Goal: Use online tool/utility: Utilize a website feature to perform a specific function

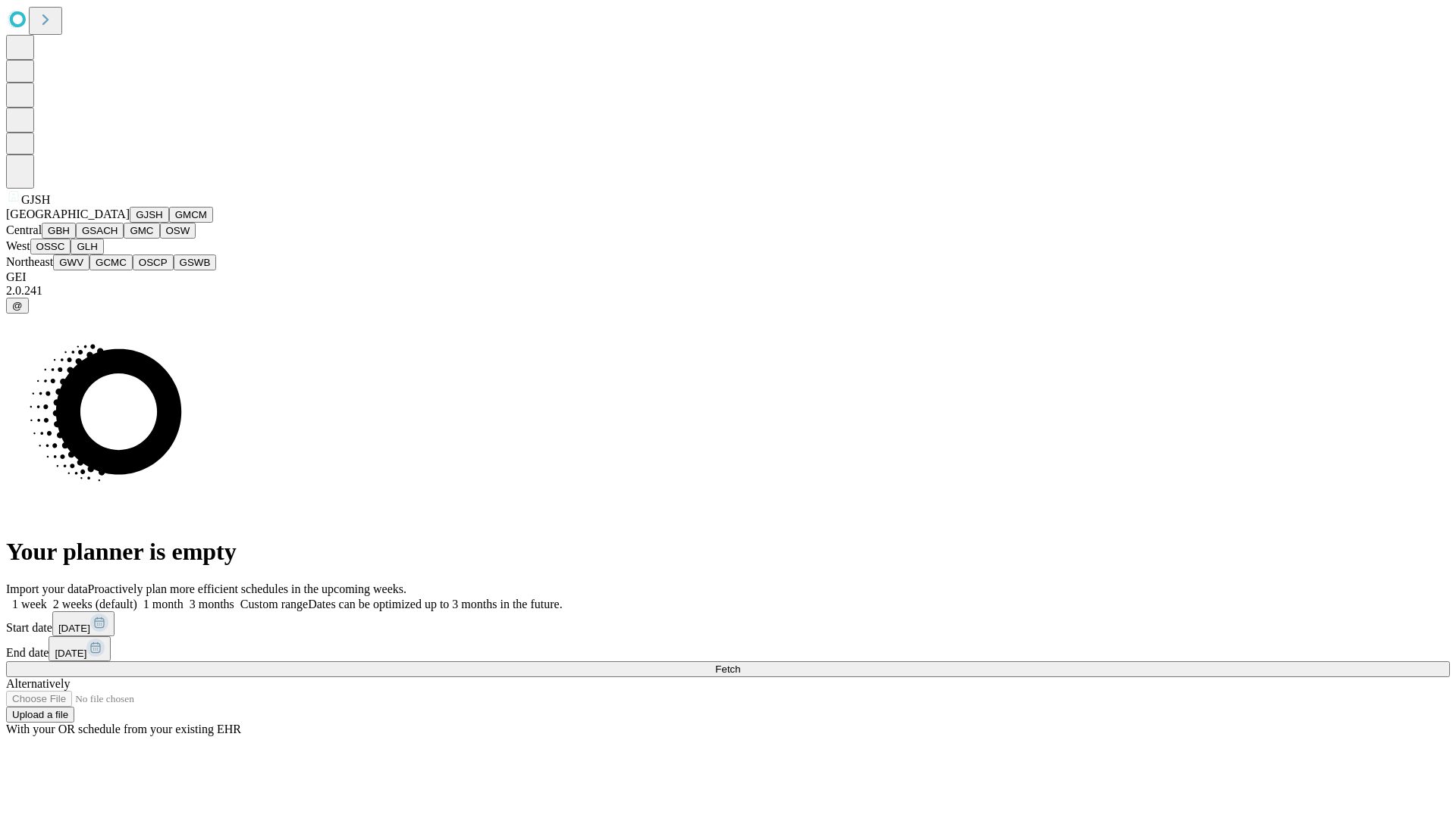
click at [130, 223] on button "GJSH" at bounding box center [150, 215] width 39 height 16
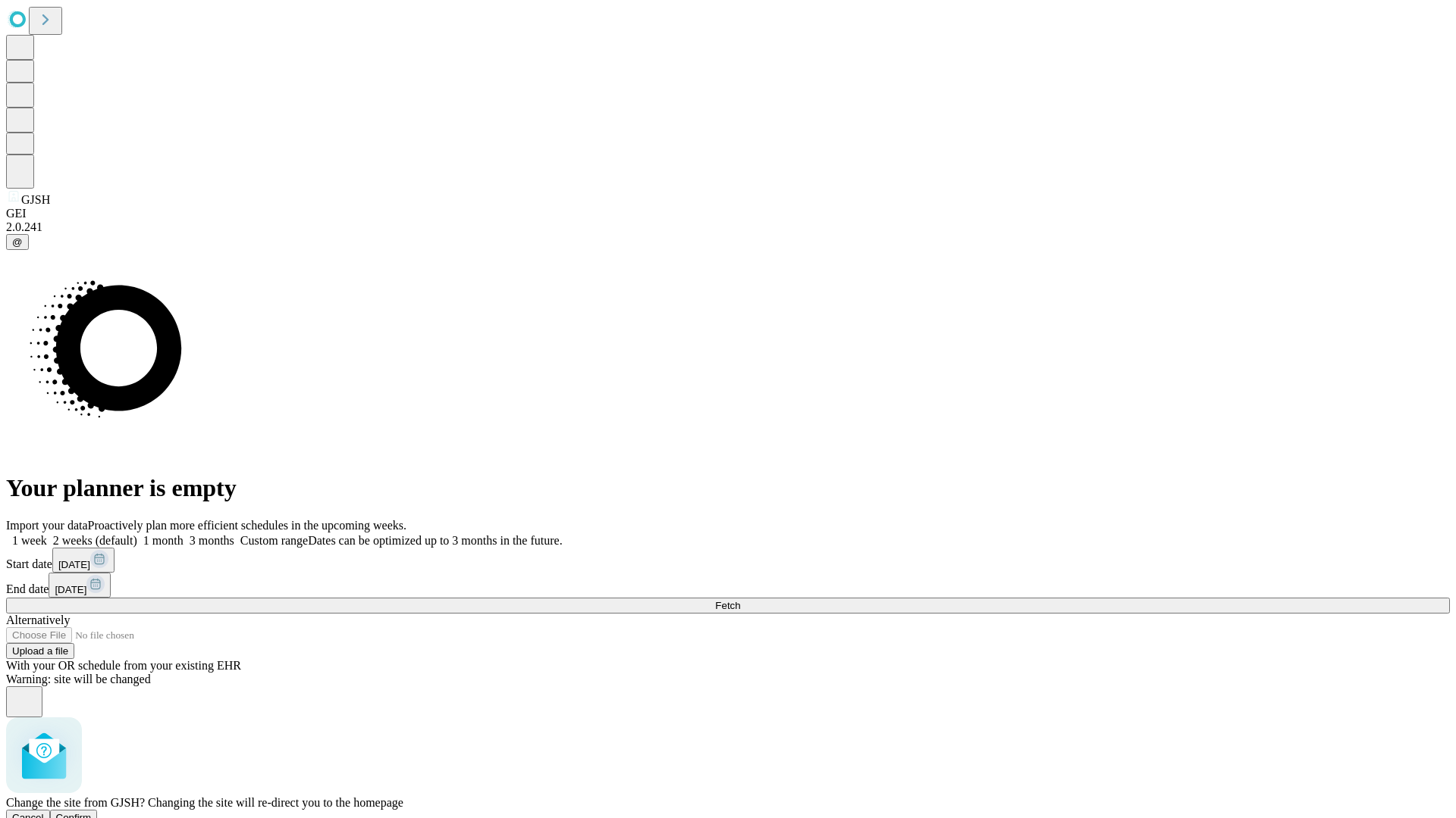
click at [92, 812] on span "Confirm" at bounding box center [73, 818] width 35 height 12
click at [184, 535] on label "1 month" at bounding box center [159, 540] width 46 height 13
click at [740, 600] on span "Fetch" at bounding box center [728, 606] width 25 height 12
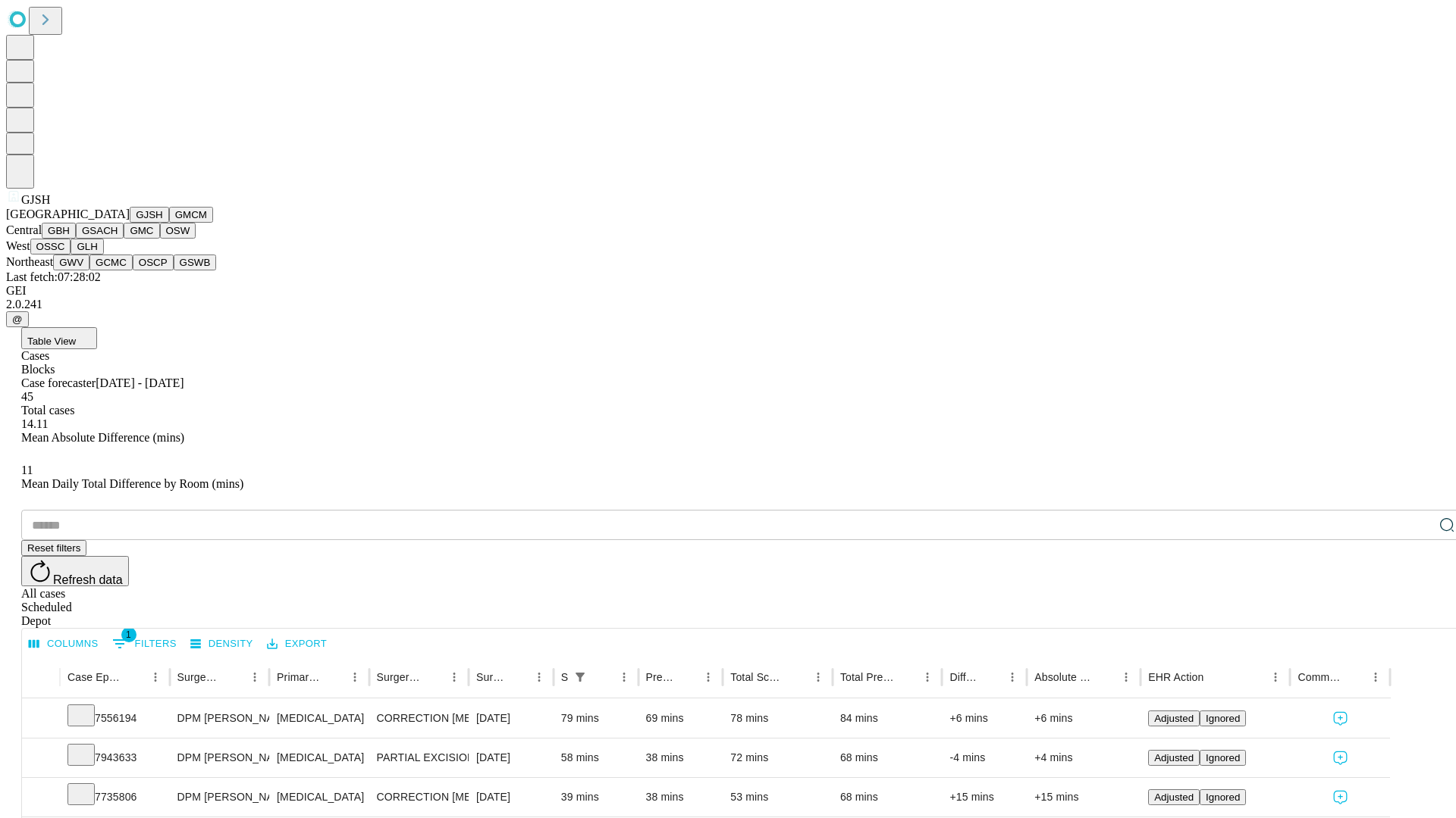
click at [169, 223] on button "GMCM" at bounding box center [191, 215] width 44 height 16
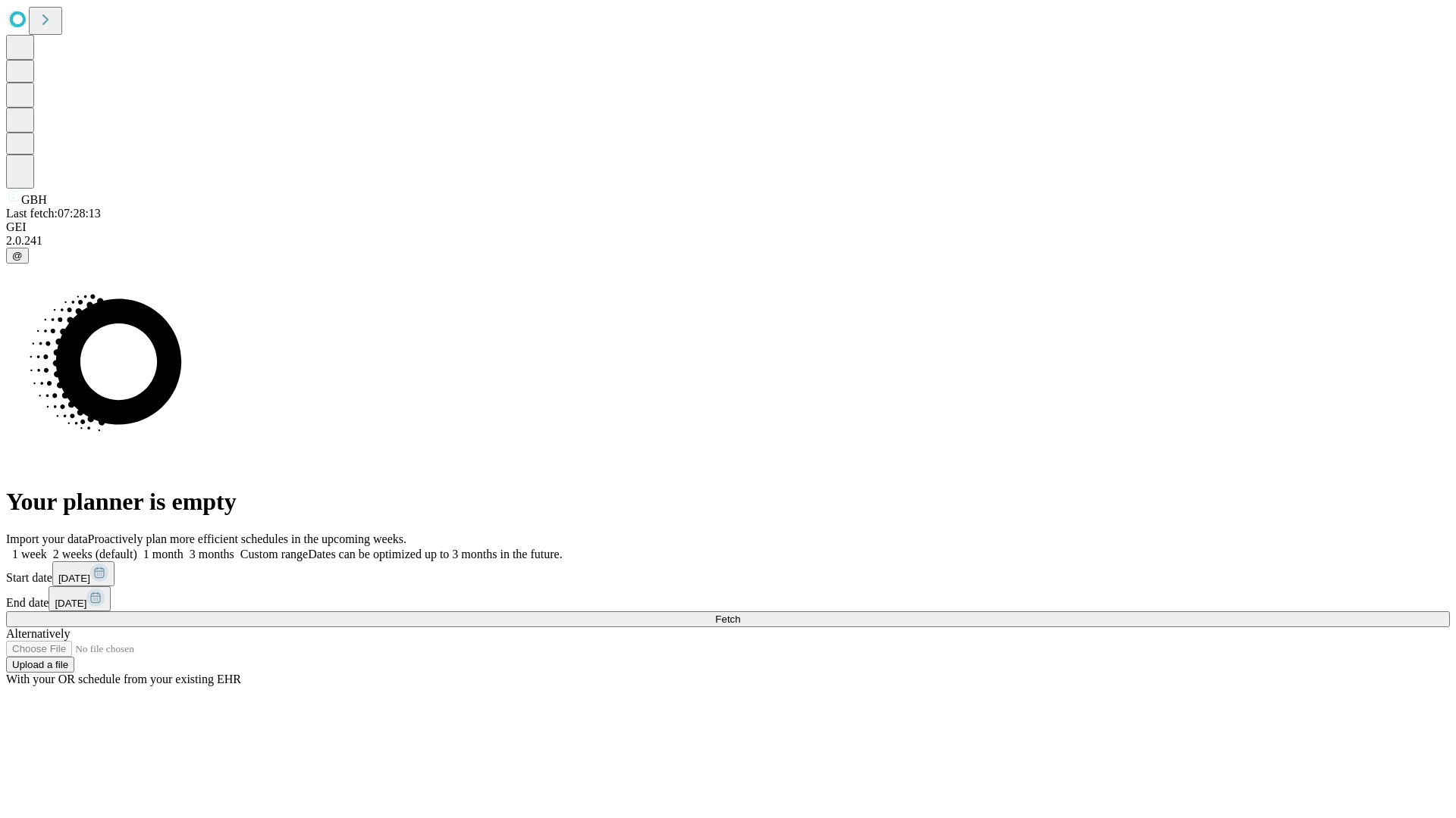
click at [184, 548] on label "1 month" at bounding box center [159, 554] width 46 height 13
click at [740, 614] on span "Fetch" at bounding box center [728, 620] width 25 height 12
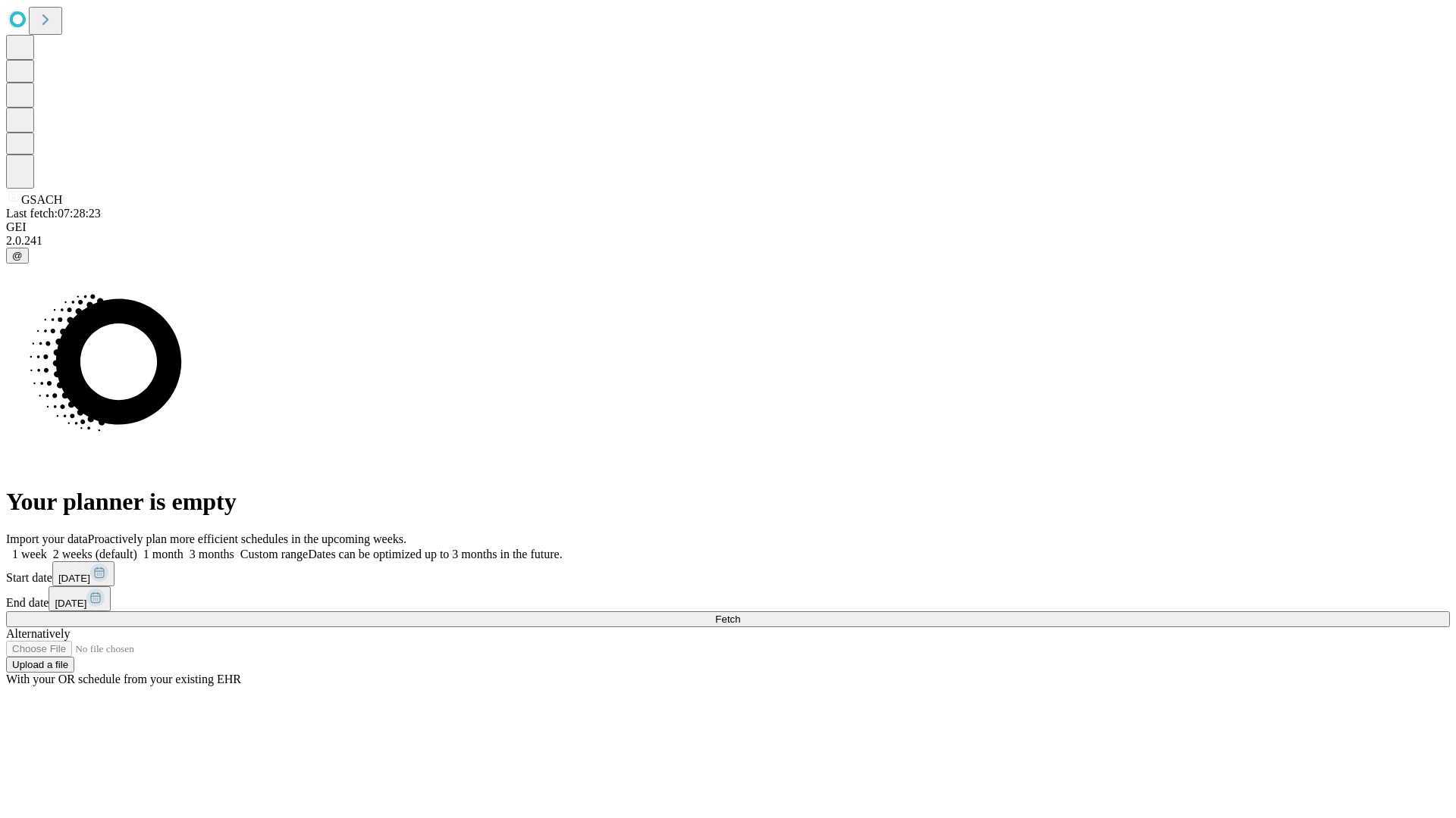
click at [184, 548] on label "1 month" at bounding box center [159, 554] width 46 height 13
click at [740, 614] on span "Fetch" at bounding box center [728, 620] width 25 height 12
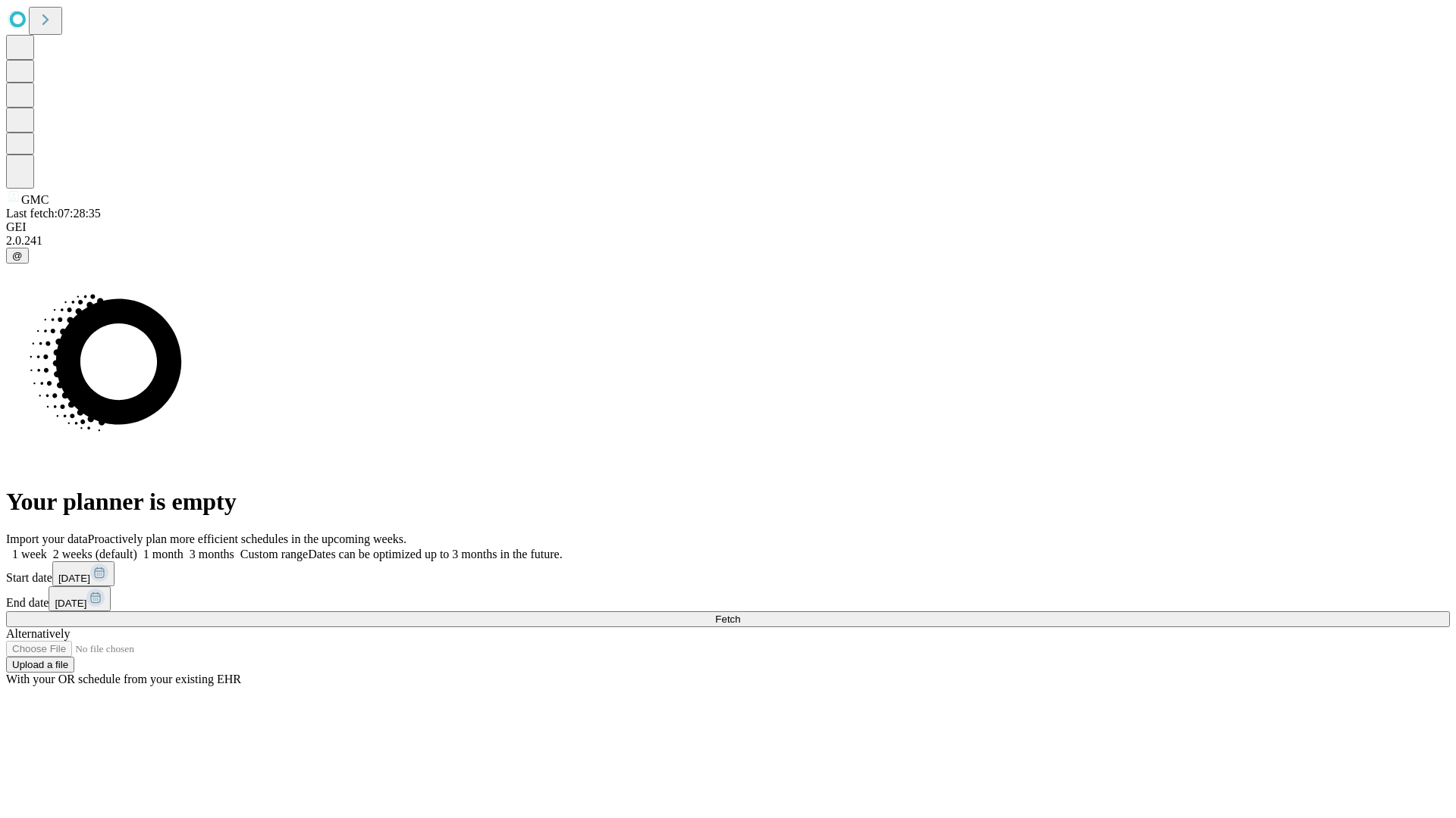
click at [184, 548] on label "1 month" at bounding box center [159, 554] width 46 height 13
click at [740, 614] on span "Fetch" at bounding box center [728, 620] width 25 height 12
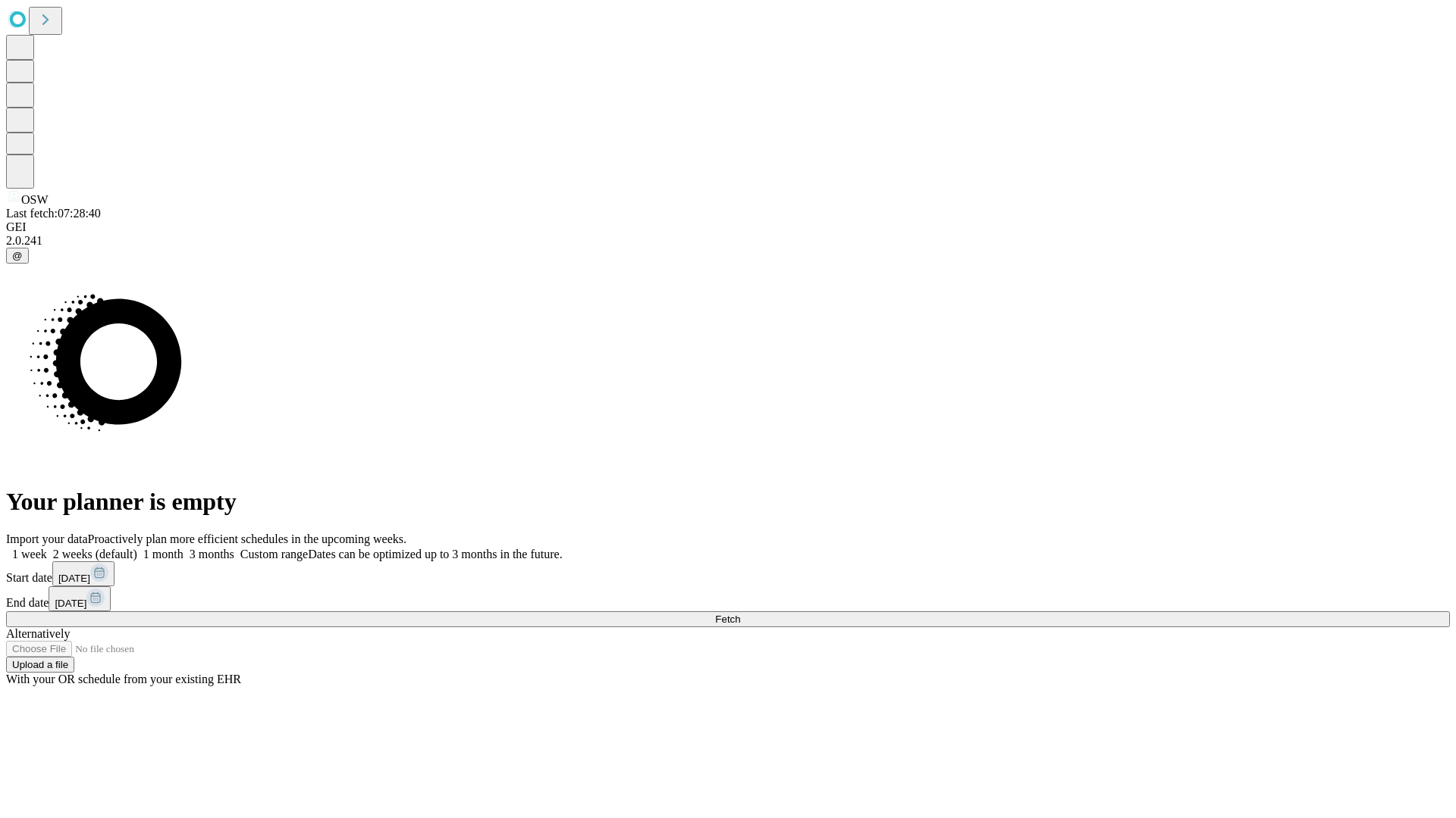
click at [740, 614] on span "Fetch" at bounding box center [728, 620] width 25 height 12
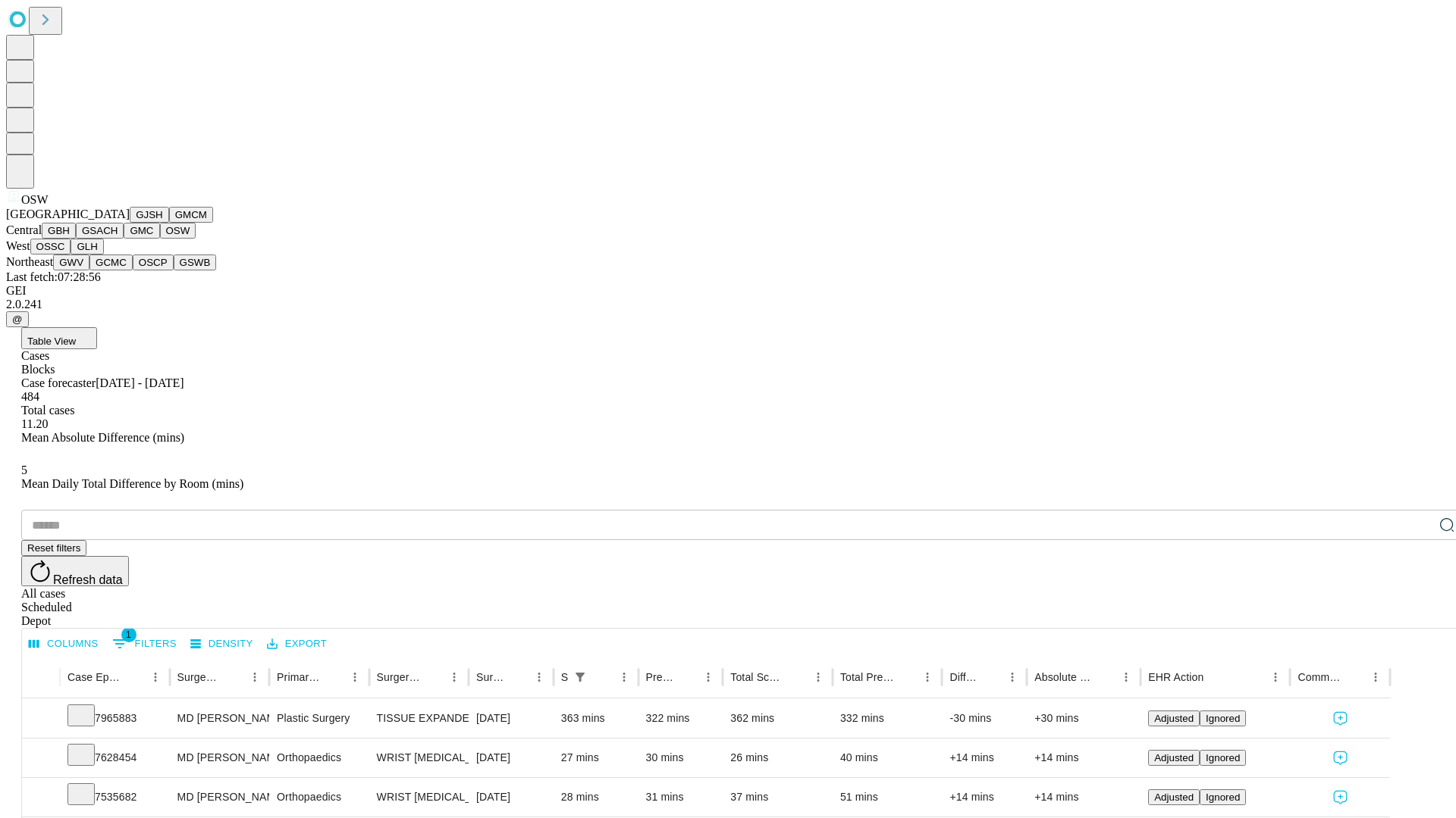
click at [71, 254] on button "OSSC" at bounding box center [51, 246] width 41 height 16
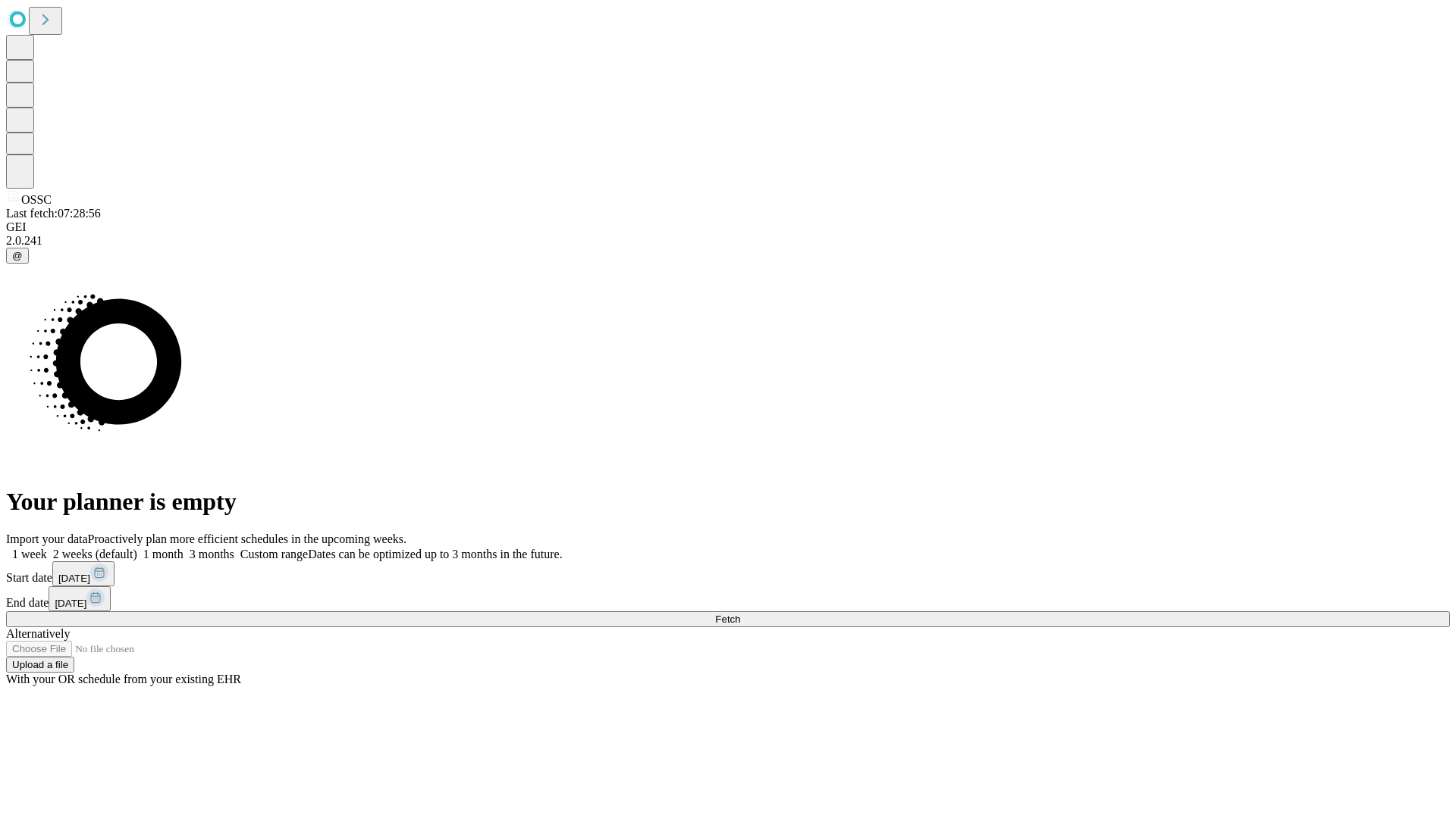
click at [184, 548] on label "1 month" at bounding box center [159, 554] width 46 height 13
click at [740, 614] on span "Fetch" at bounding box center [728, 620] width 25 height 12
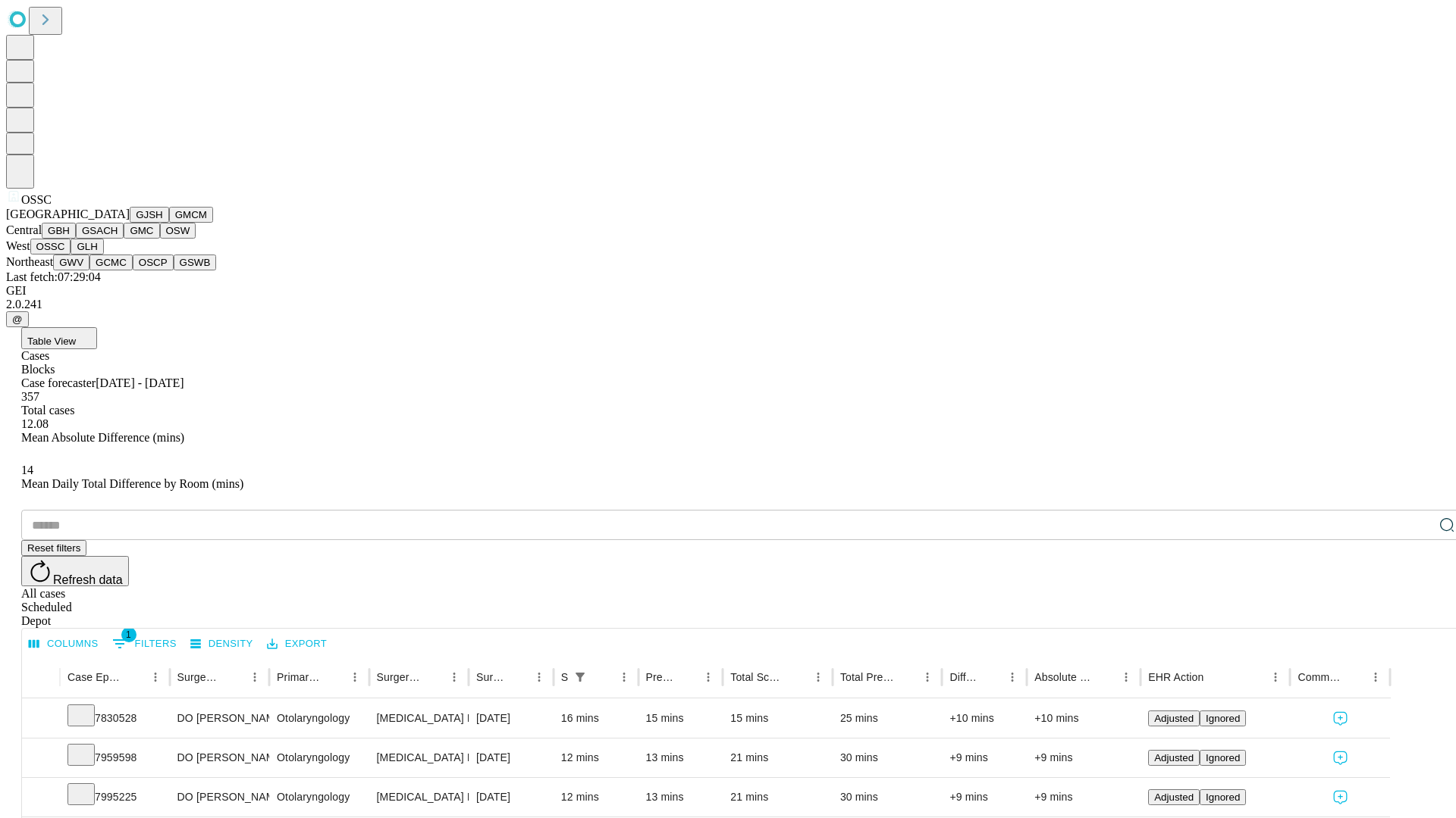
click at [103, 254] on button "GLH" at bounding box center [86, 246] width 32 height 16
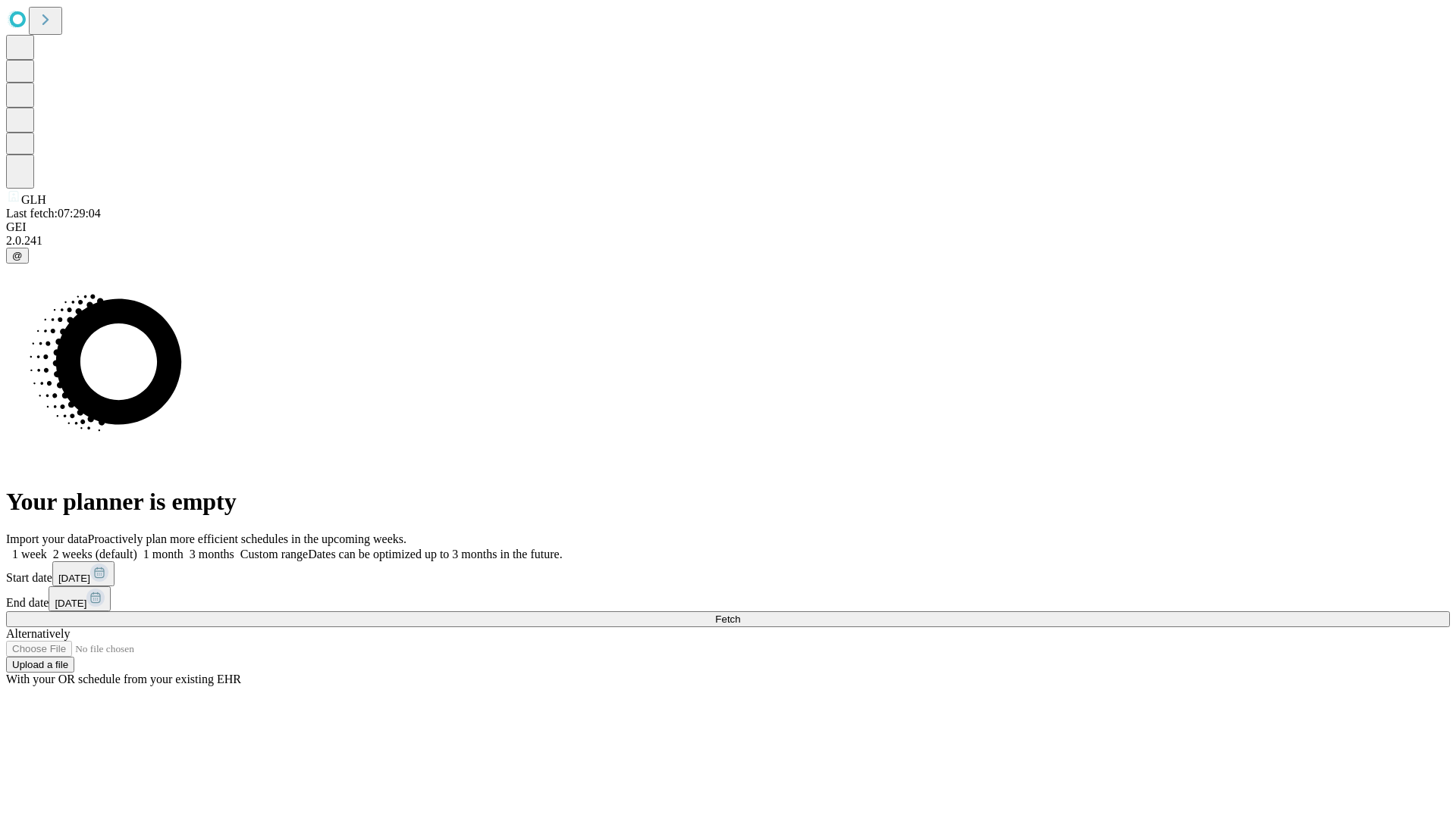
click at [184, 548] on label "1 month" at bounding box center [159, 554] width 46 height 13
click at [740, 614] on span "Fetch" at bounding box center [728, 620] width 25 height 12
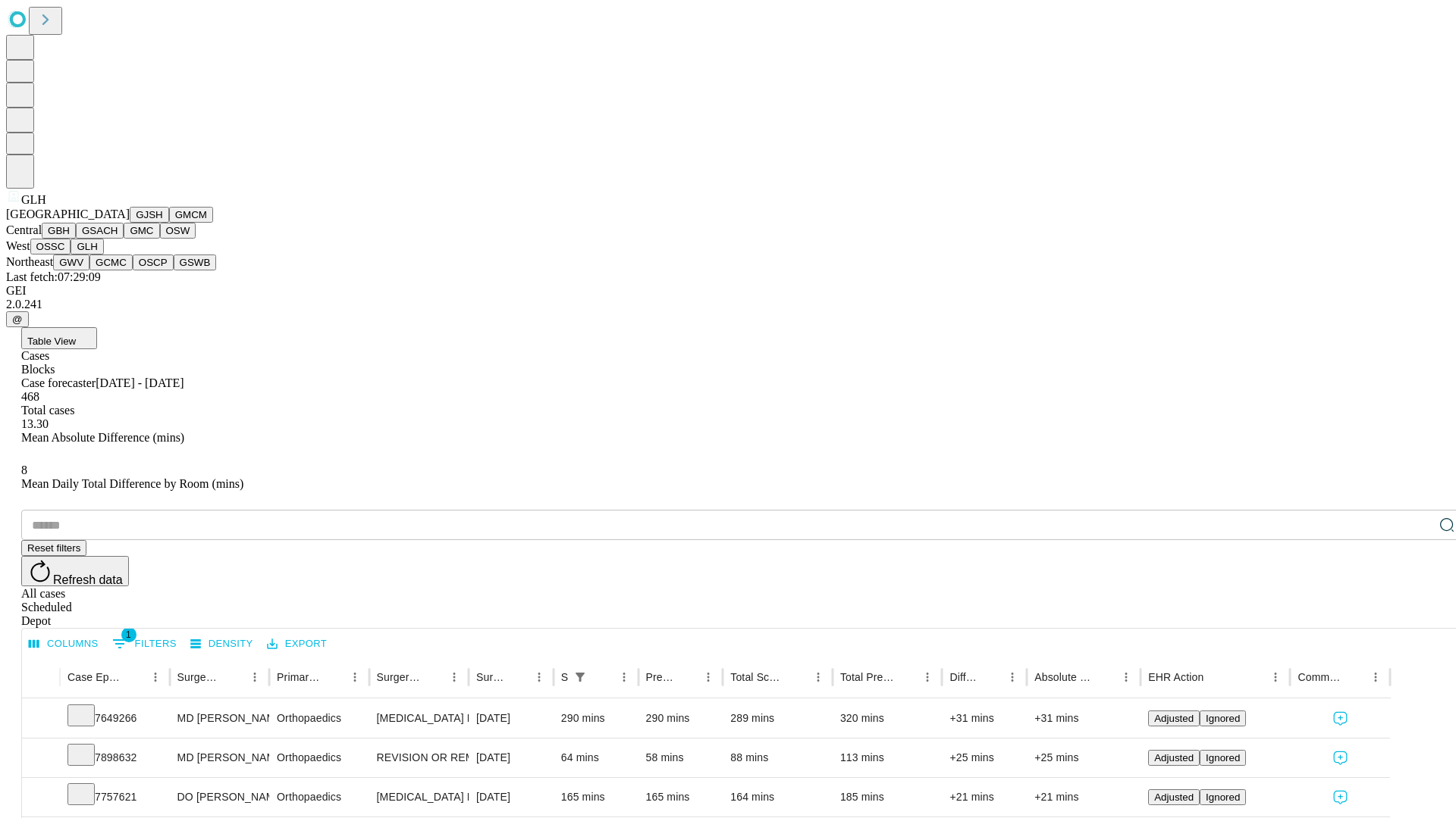
click at [89, 271] on button "GWV" at bounding box center [70, 262] width 36 height 16
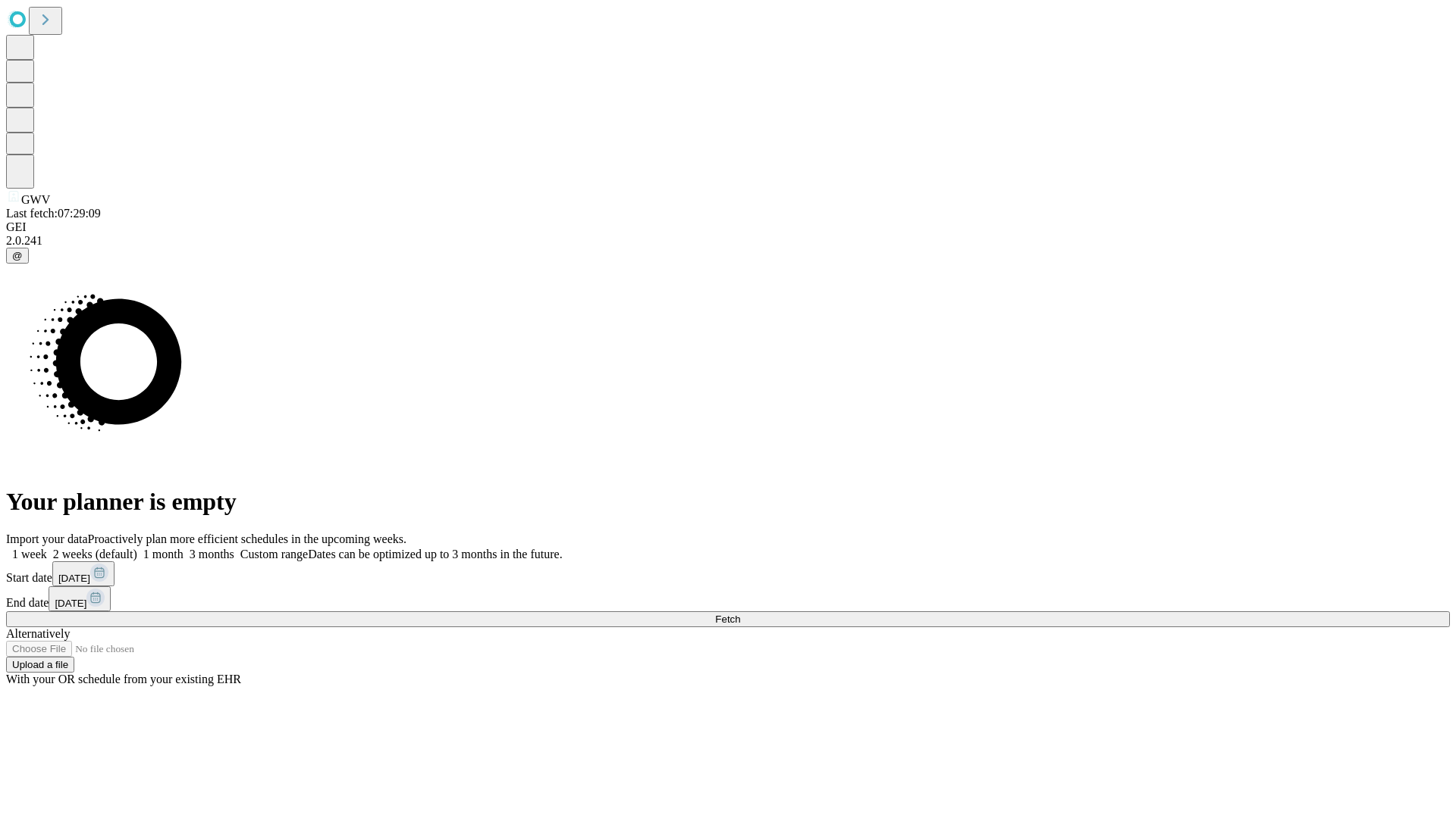
click at [184, 548] on label "1 month" at bounding box center [159, 554] width 46 height 13
click at [740, 614] on span "Fetch" at bounding box center [728, 620] width 25 height 12
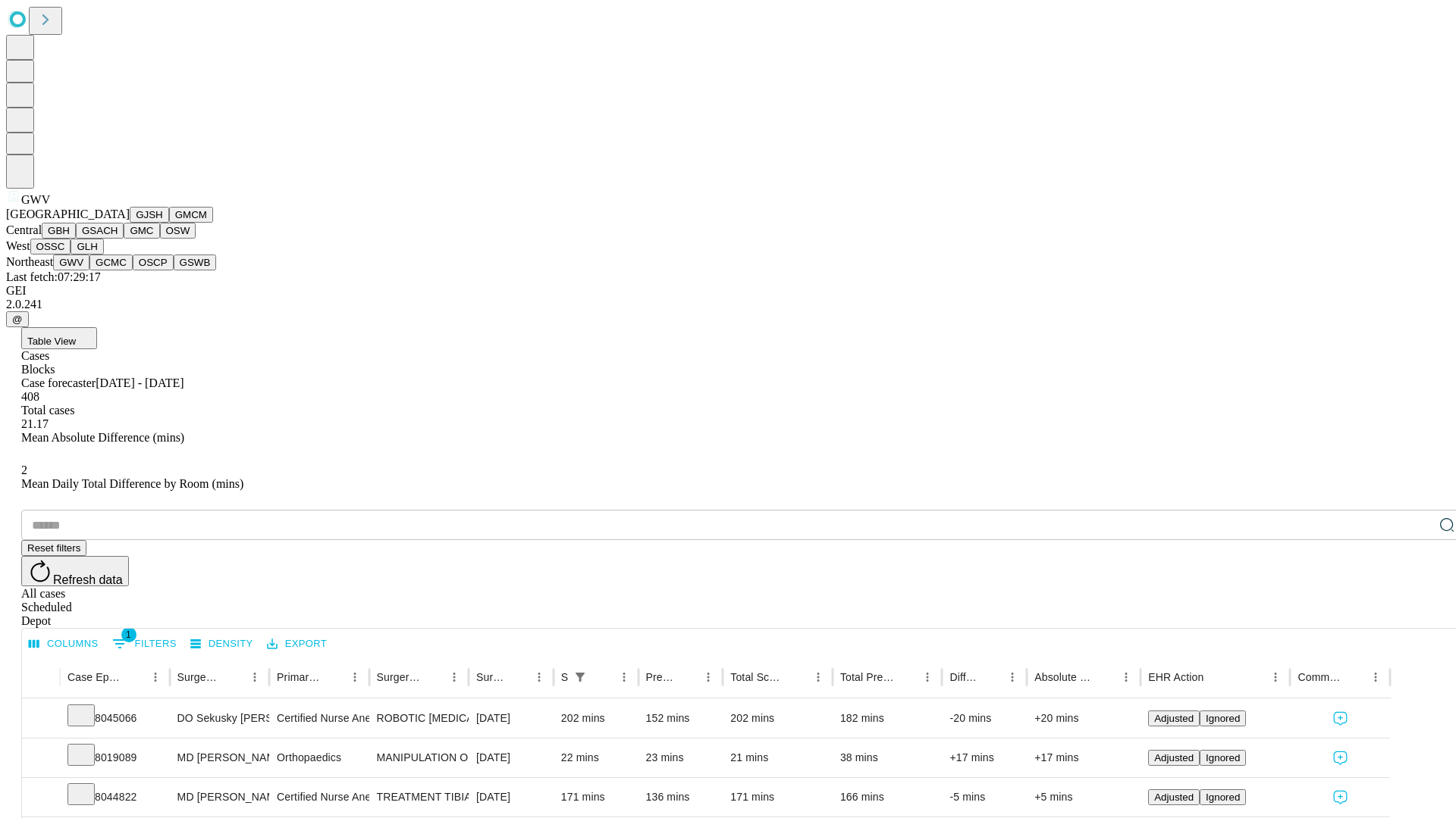
click at [117, 271] on button "GCMC" at bounding box center [110, 262] width 43 height 16
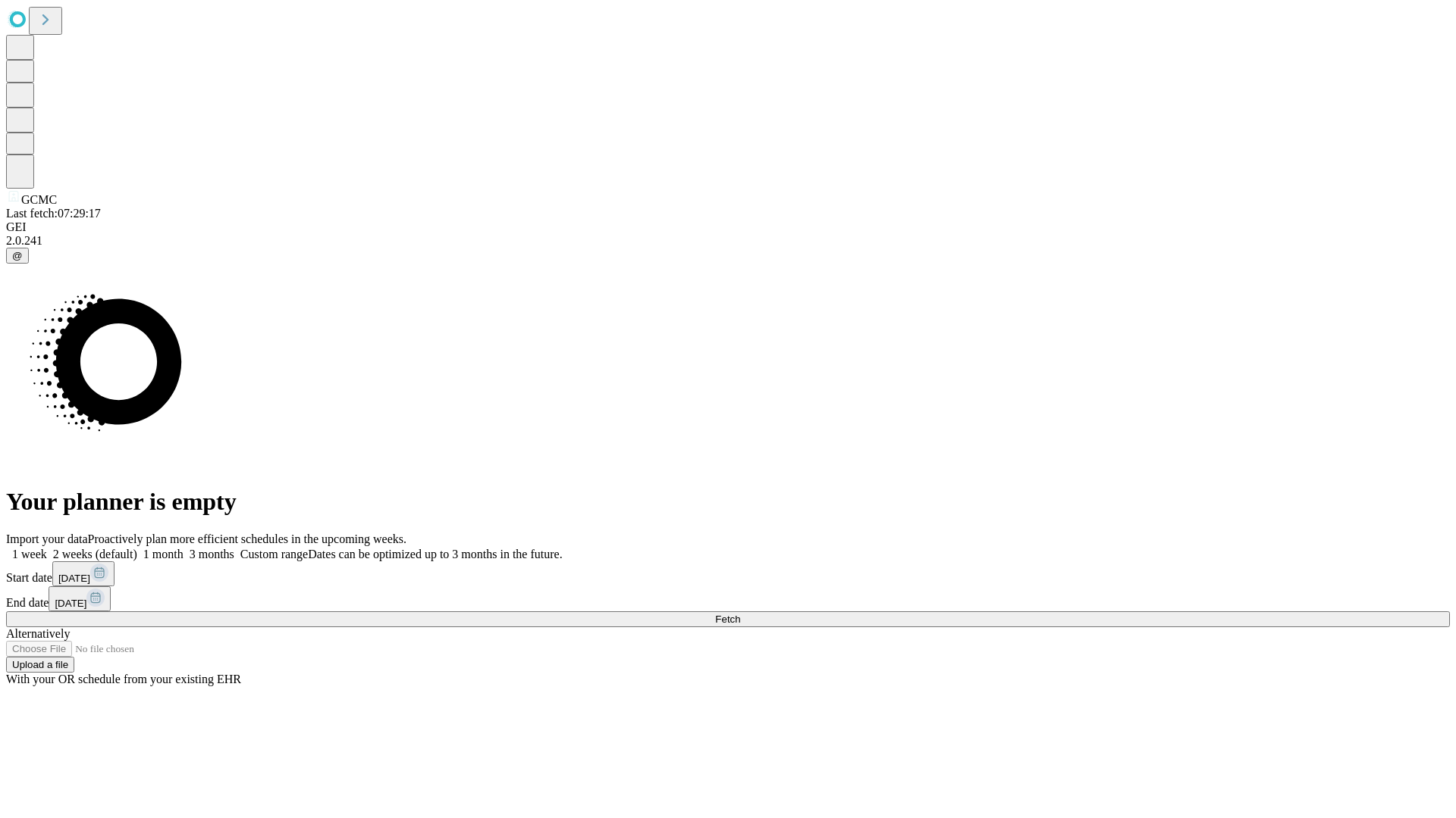
click at [184, 548] on label "1 month" at bounding box center [159, 554] width 46 height 13
click at [740, 614] on span "Fetch" at bounding box center [728, 620] width 25 height 12
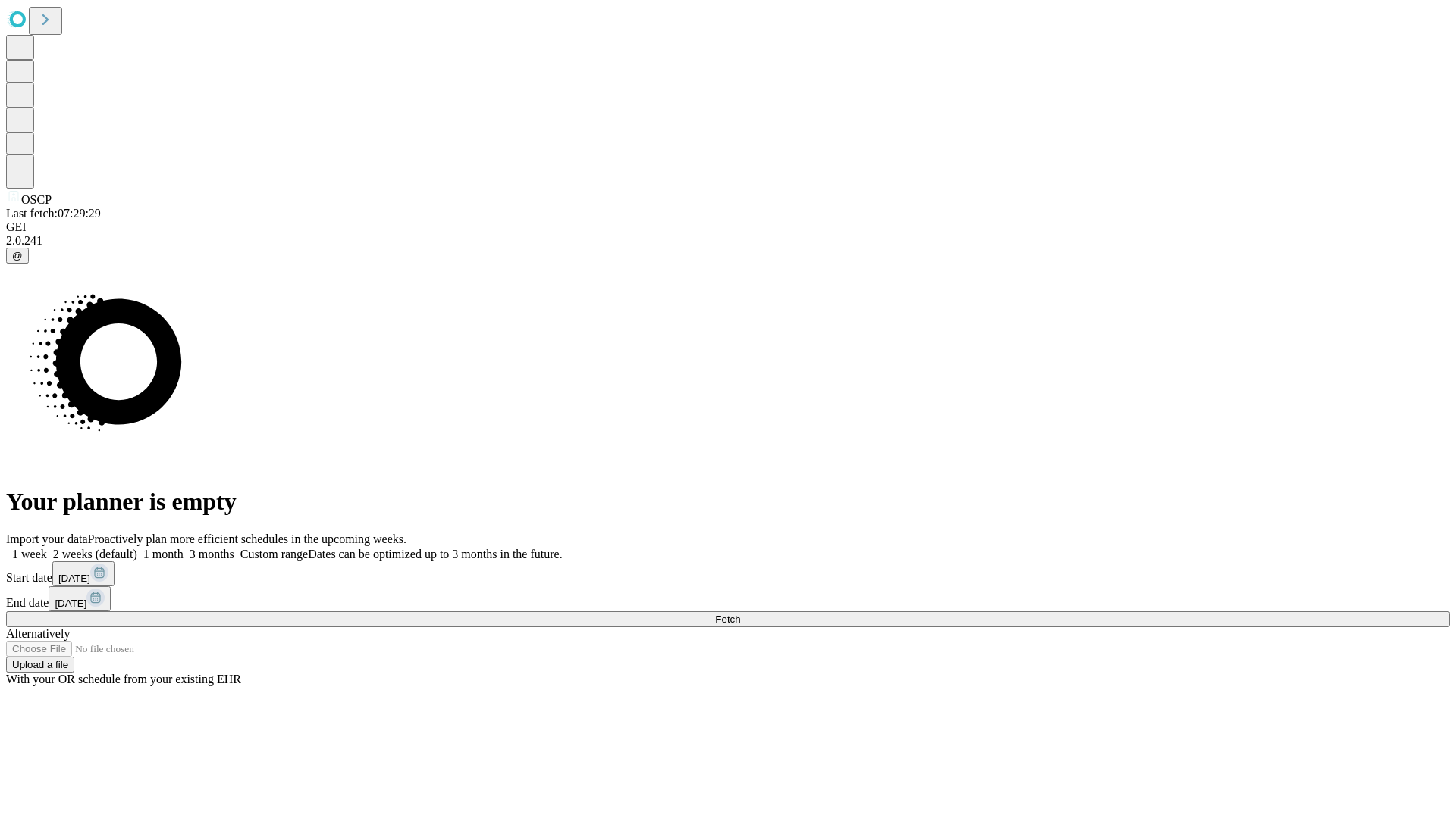
click at [184, 548] on label "1 month" at bounding box center [159, 554] width 46 height 13
click at [740, 614] on span "Fetch" at bounding box center [728, 620] width 25 height 12
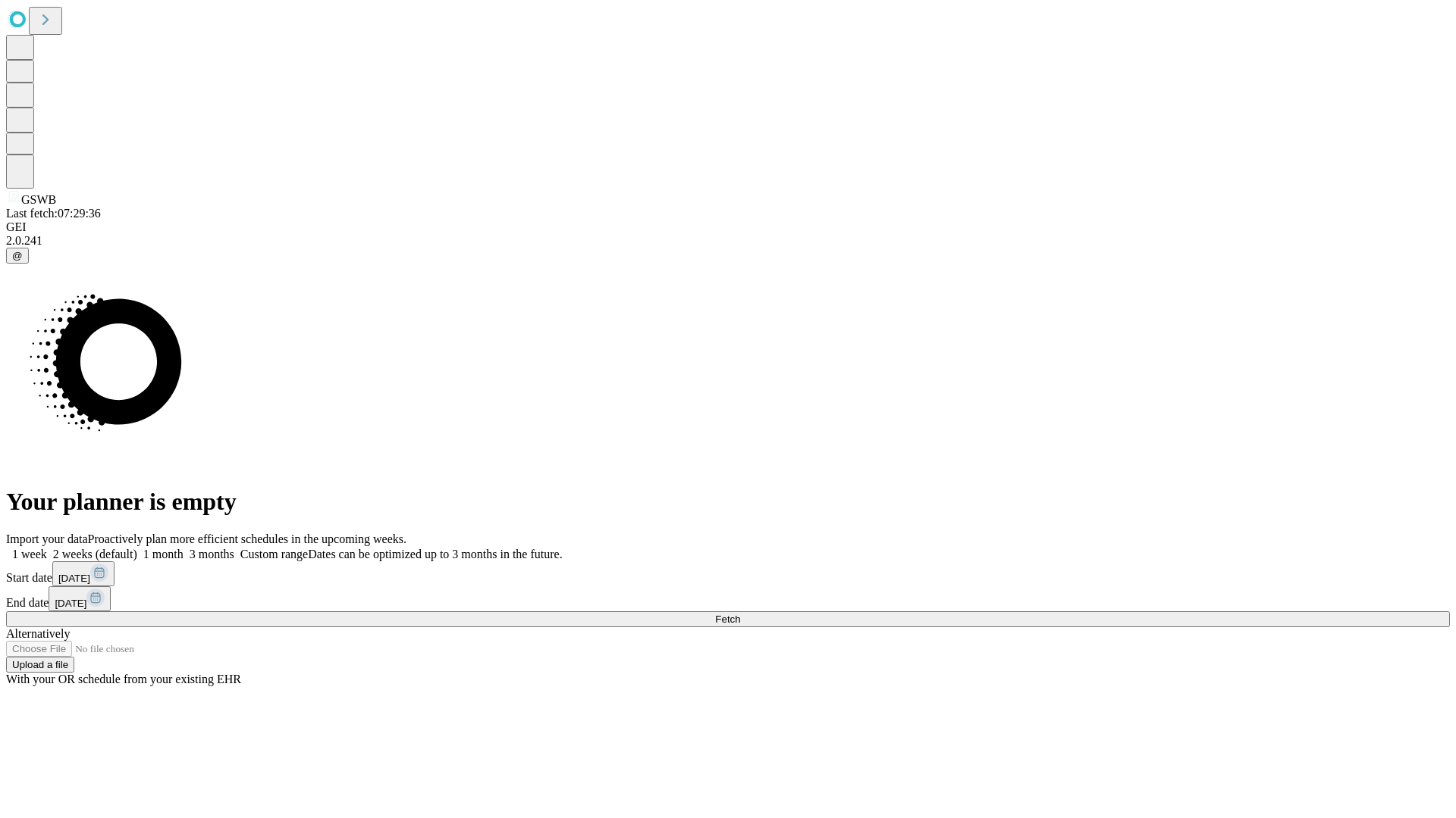
click at [184, 548] on label "1 month" at bounding box center [159, 554] width 46 height 13
click at [740, 614] on span "Fetch" at bounding box center [728, 620] width 25 height 12
